Goal: Information Seeking & Learning: Stay updated

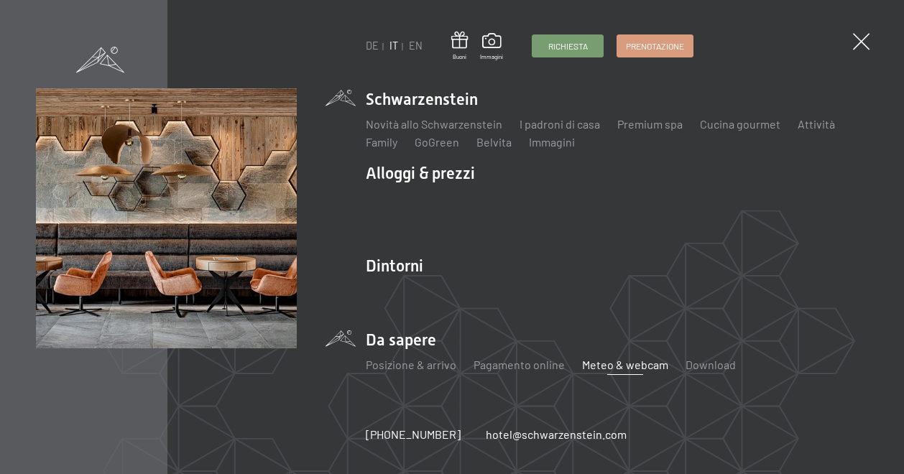
click at [611, 366] on link "Meteo & webcam" at bounding box center [625, 365] width 86 height 14
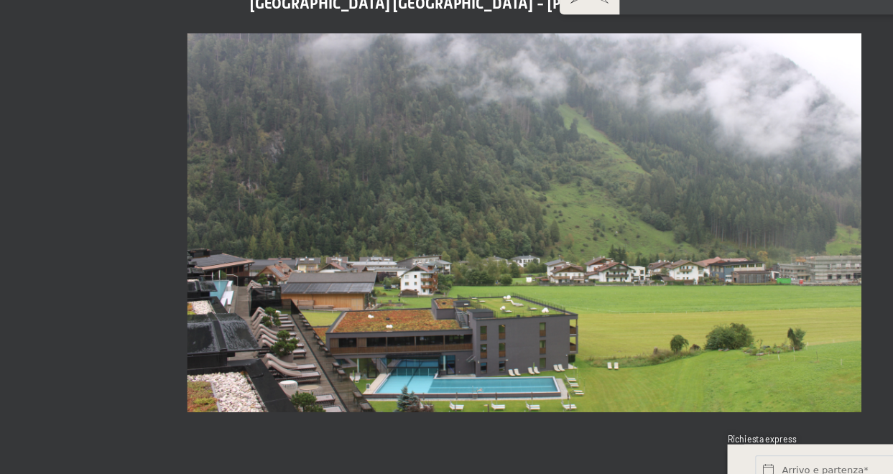
scroll to position [575, 0]
